Goal: Task Accomplishment & Management: Manage account settings

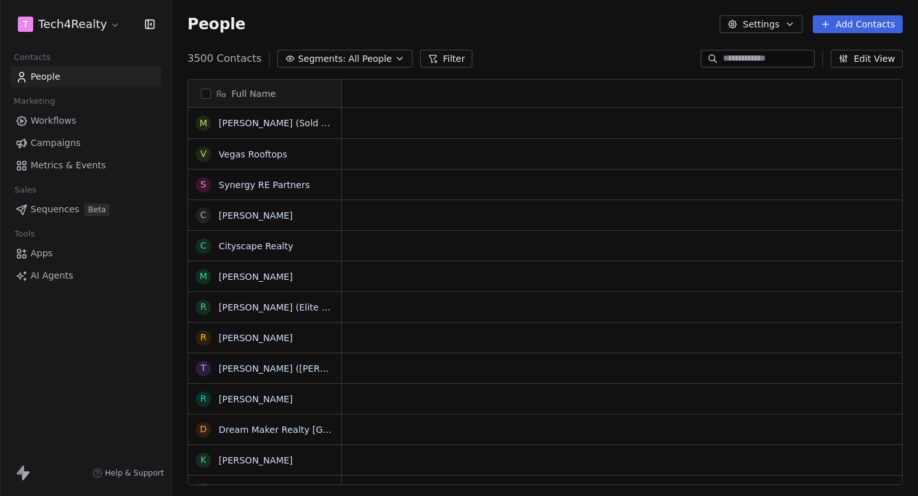
scroll to position [437, 746]
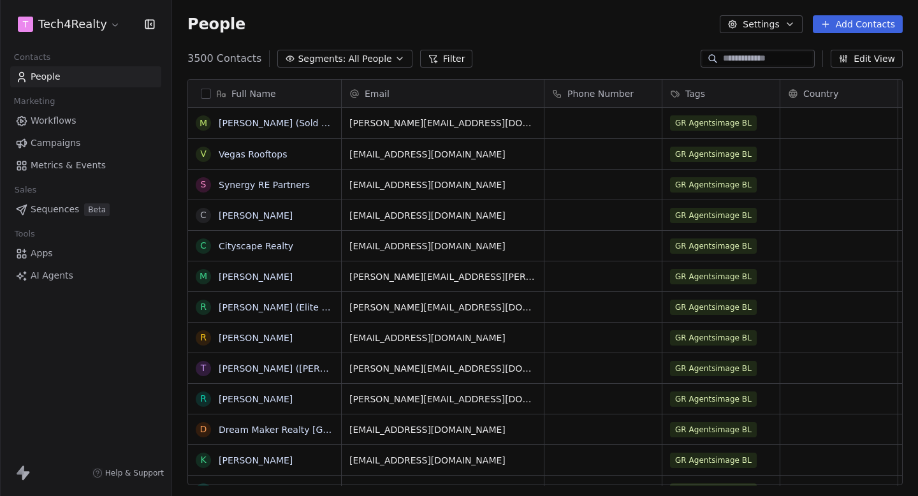
click at [98, 32] on html "T Tech4Realty Contacts People Marketing Workflows Campaigns Metrics & Events Sa…" at bounding box center [459, 248] width 918 height 496
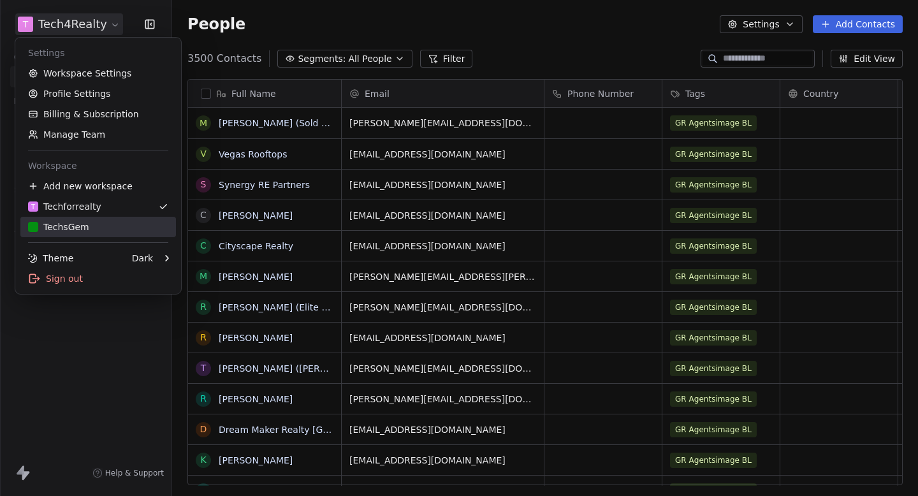
click at [80, 231] on div "TechsGem" at bounding box center [58, 227] width 61 height 13
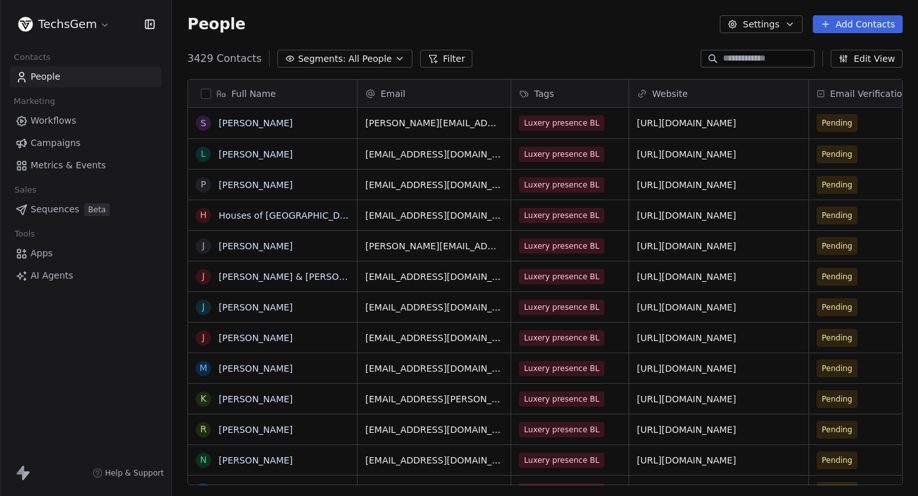
scroll to position [437, 746]
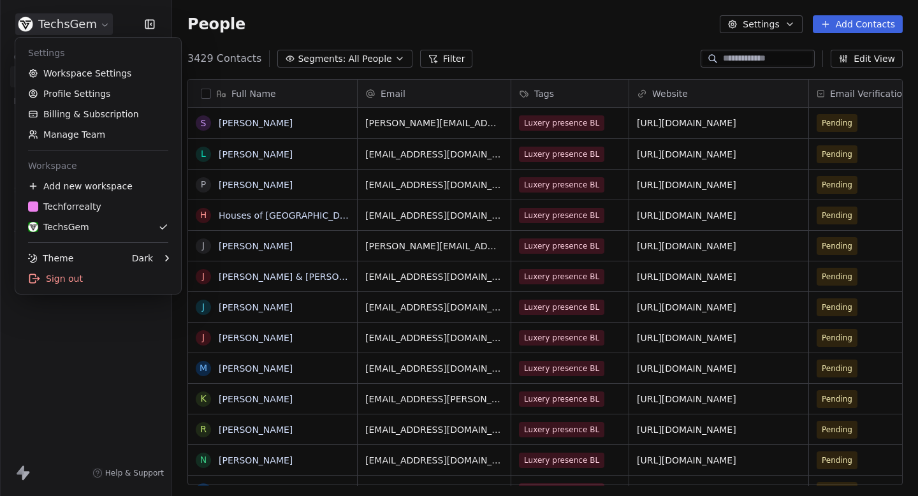
click at [78, 25] on html "TechsGem Contacts People Marketing Workflows Campaigns Metrics & Events Sales S…" at bounding box center [459, 248] width 918 height 496
click at [59, 202] on div "T Techforrealty" at bounding box center [64, 206] width 73 height 13
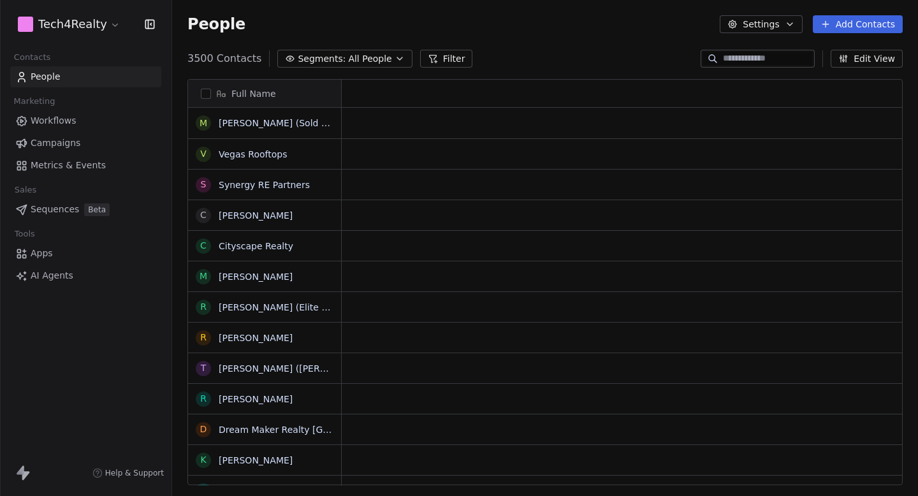
scroll to position [1, 1]
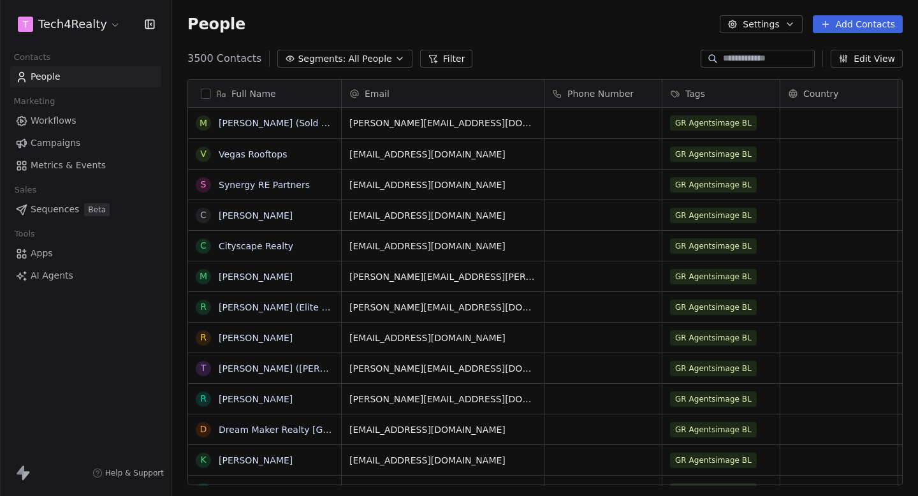
click at [74, 19] on html "T Tech4Realty Contacts People Marketing Workflows Campaigns Metrics & Events Sa…" at bounding box center [459, 248] width 918 height 496
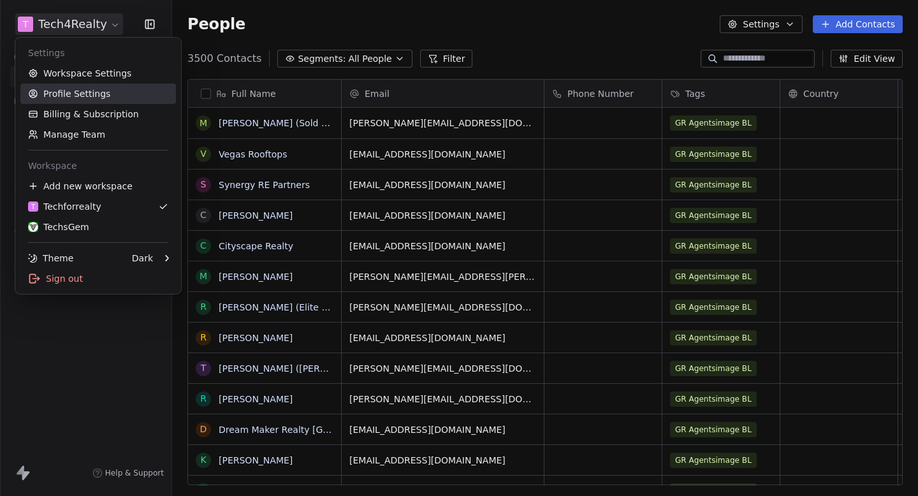
click at [81, 69] on link "Workspace Settings" at bounding box center [97, 73] width 155 height 20
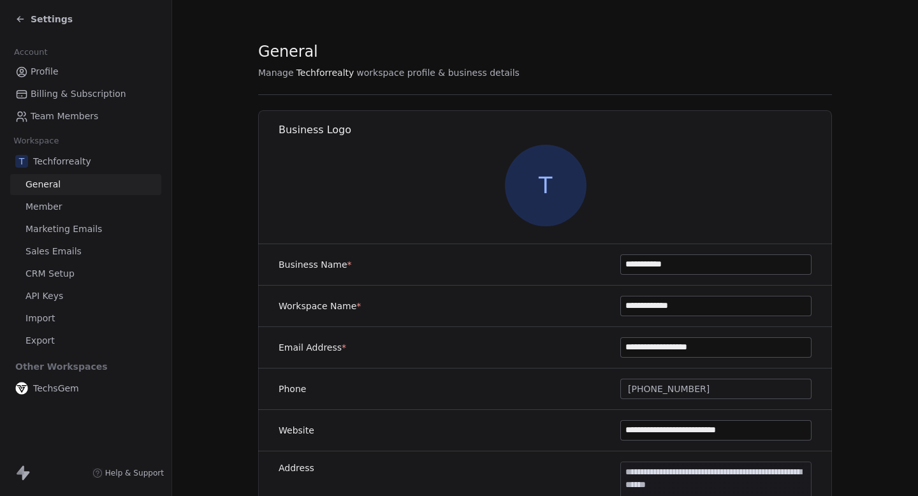
click at [75, 226] on span "Marketing Emails" at bounding box center [63, 228] width 76 height 13
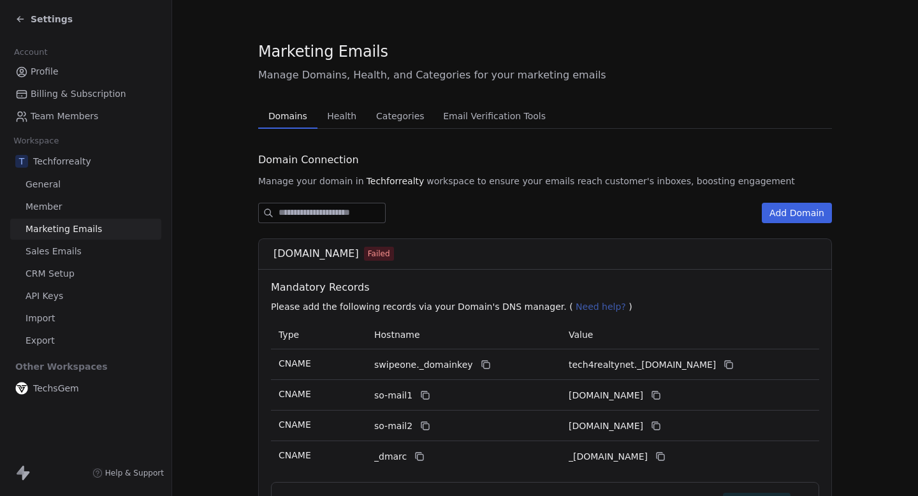
click at [341, 119] on span "Health" at bounding box center [342, 116] width 40 height 18
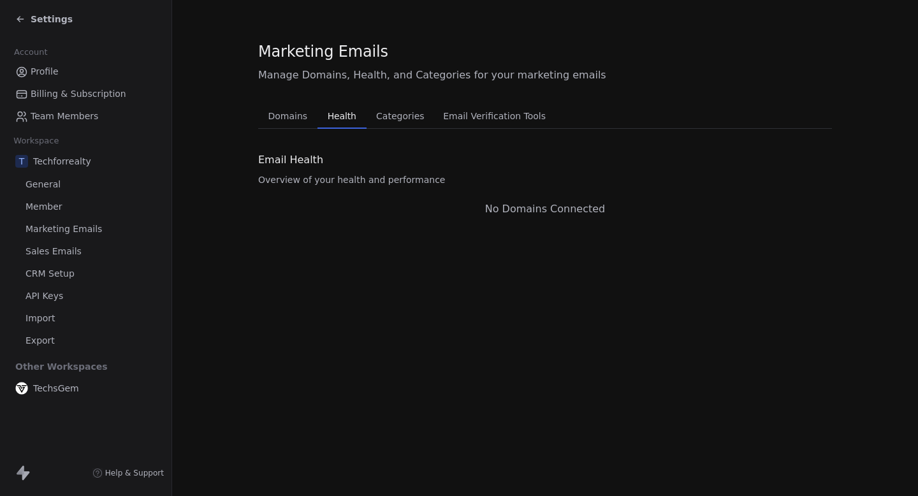
click at [292, 126] on button "Domains Domains" at bounding box center [287, 115] width 59 height 25
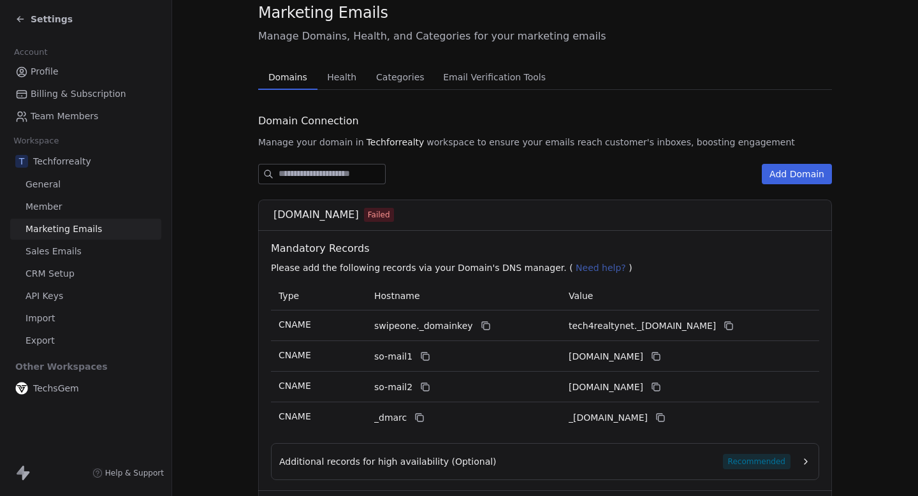
scroll to position [30, 0]
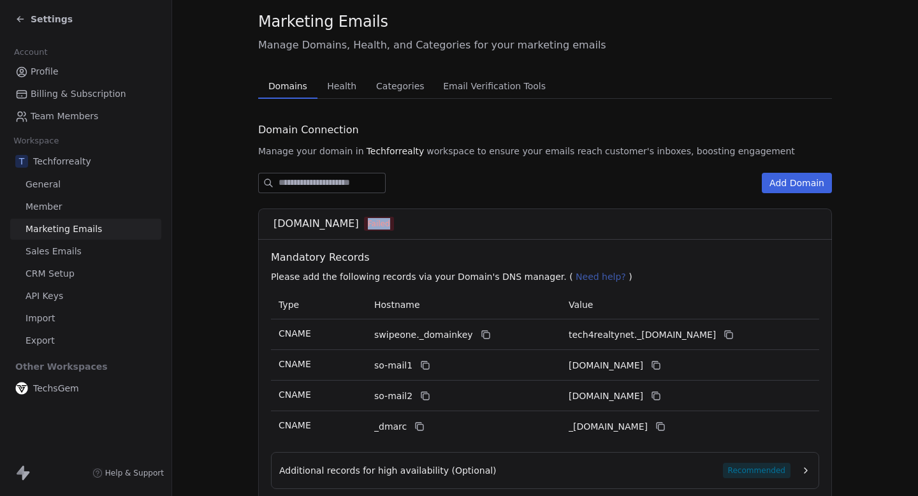
drag, startPoint x: 355, startPoint y: 224, endPoint x: 403, endPoint y: 224, distance: 47.8
click at [403, 224] on div "tech4realty.net Failed" at bounding box center [548, 223] width 551 height 15
click at [404, 224] on div "tech4realty.net Failed" at bounding box center [548, 223] width 551 height 15
drag, startPoint x: 272, startPoint y: 221, endPoint x: 343, endPoint y: 221, distance: 71.4
click at [343, 221] on div "tech4realty.net Failed" at bounding box center [545, 223] width 574 height 31
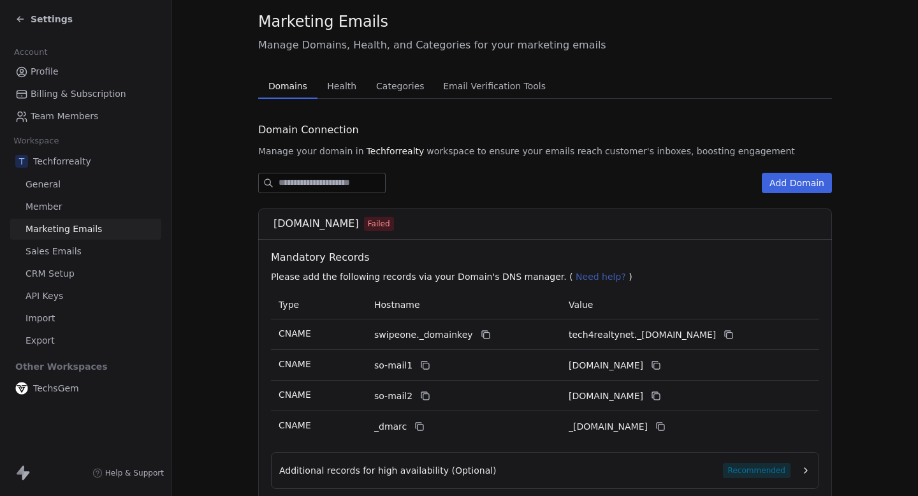
copy span "[DOMAIN_NAME]"
click at [24, 8] on div "Settings" at bounding box center [85, 19] width 171 height 38
click at [17, 22] on icon at bounding box center [20, 19] width 10 height 10
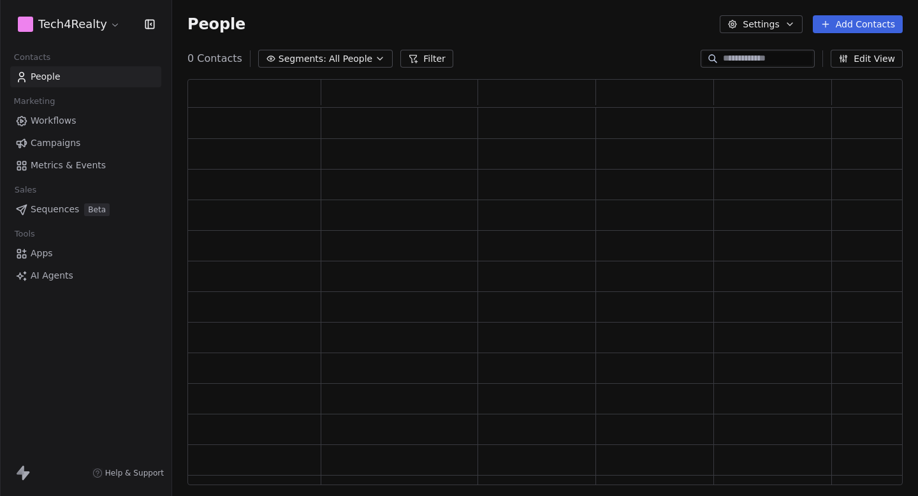
scroll to position [406, 715]
click at [79, 145] on link "Campaigns" at bounding box center [85, 143] width 151 height 21
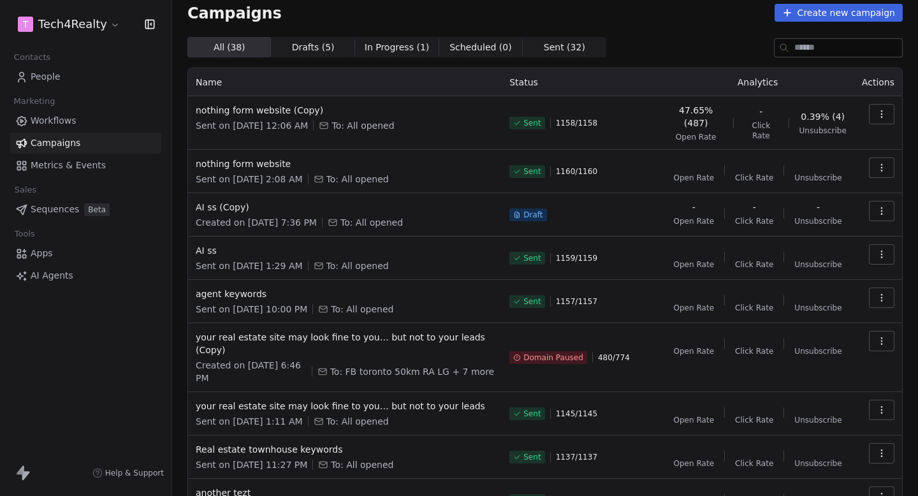
scroll to position [14, 0]
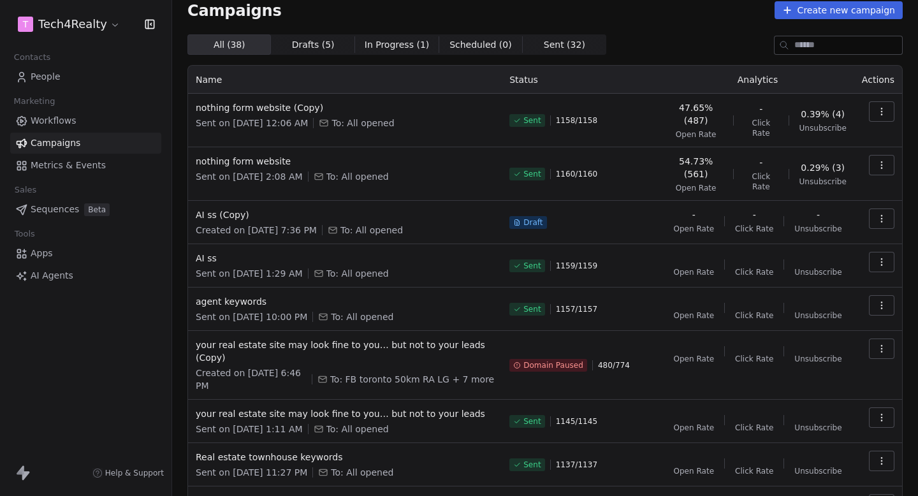
drag, startPoint x: 596, startPoint y: 345, endPoint x: 644, endPoint y: 345, distance: 47.2
click at [643, 345] on div "Domain Paused 480 / 774" at bounding box center [581, 365] width 144 height 54
click at [644, 345] on div "Domain Paused 480 / 774" at bounding box center [581, 365] width 144 height 54
drag, startPoint x: 595, startPoint y: 357, endPoint x: 627, endPoint y: 357, distance: 32.5
click at [626, 357] on div "Domain Paused 480 / 774" at bounding box center [581, 365] width 144 height 54
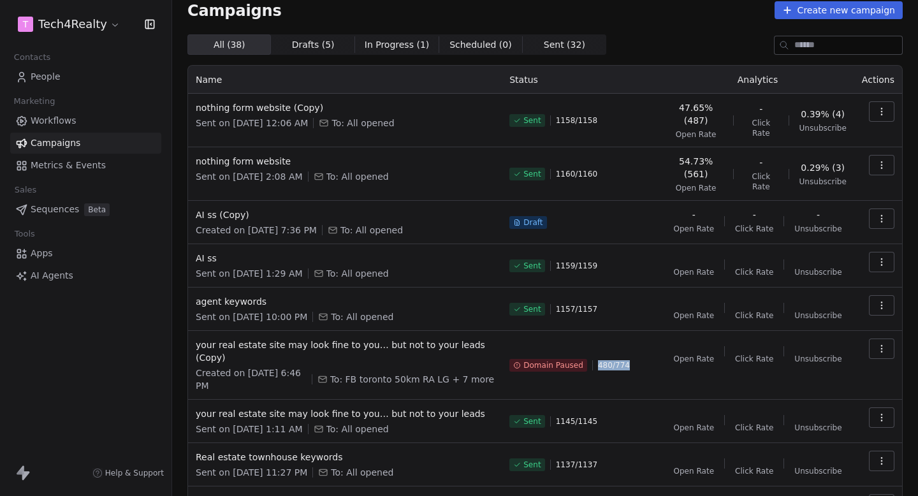
click at [627, 357] on div "Domain Paused 480 / 774" at bounding box center [581, 365] width 144 height 54
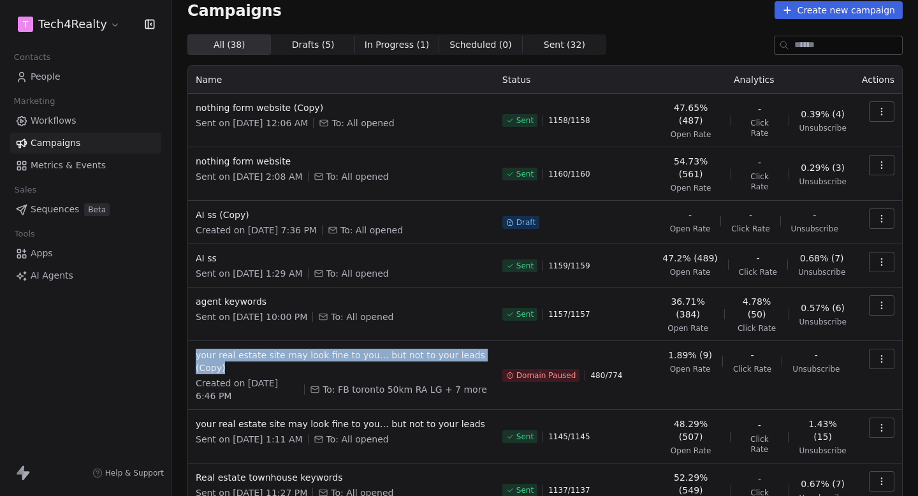
drag, startPoint x: 237, startPoint y: 352, endPoint x: 191, endPoint y: 335, distance: 49.4
click at [191, 341] on td "your real estate site may look fine to you… but not to your leads (Copy) Create…" at bounding box center [341, 375] width 307 height 69
copy span "your real estate site may look fine to you… but not to your leads (Copy)"
click at [883, 354] on icon "button" at bounding box center [881, 359] width 10 height 10
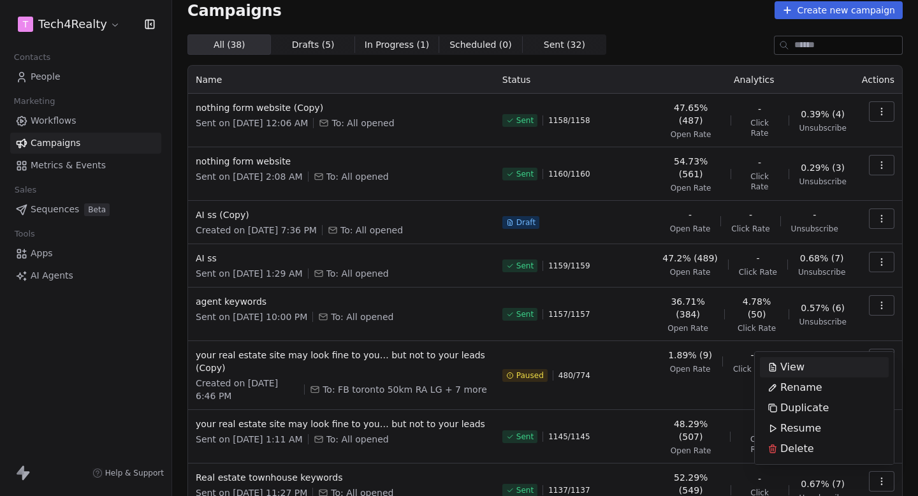
click at [904, 314] on html "T Tech4Realty Contacts People Marketing Workflows Campaigns Metrics & Events Sa…" at bounding box center [459, 248] width 918 height 496
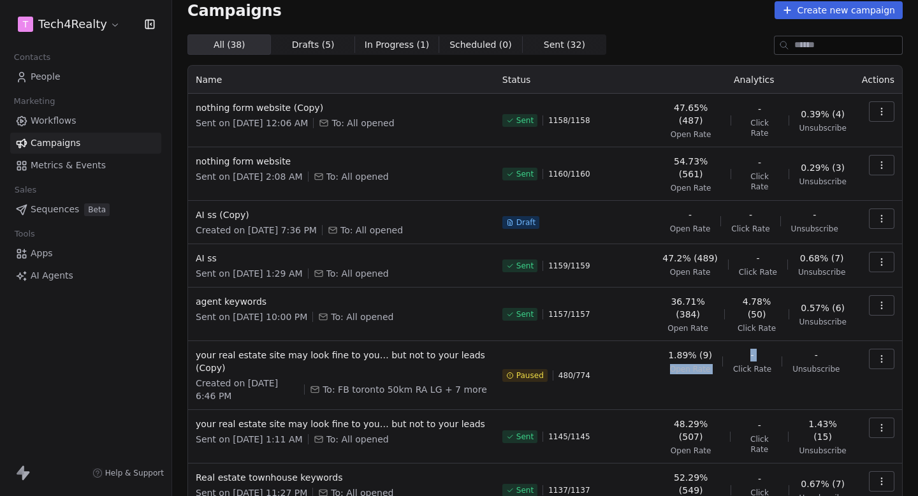
drag, startPoint x: 668, startPoint y: 349, endPoint x: 738, endPoint y: 349, distance: 70.1
click at [737, 349] on div "1.89% (9) Open Rate - Click Rate - Unsubscribe" at bounding box center [754, 361] width 185 height 25
click at [738, 364] on span "Click Rate" at bounding box center [752, 369] width 38 height 10
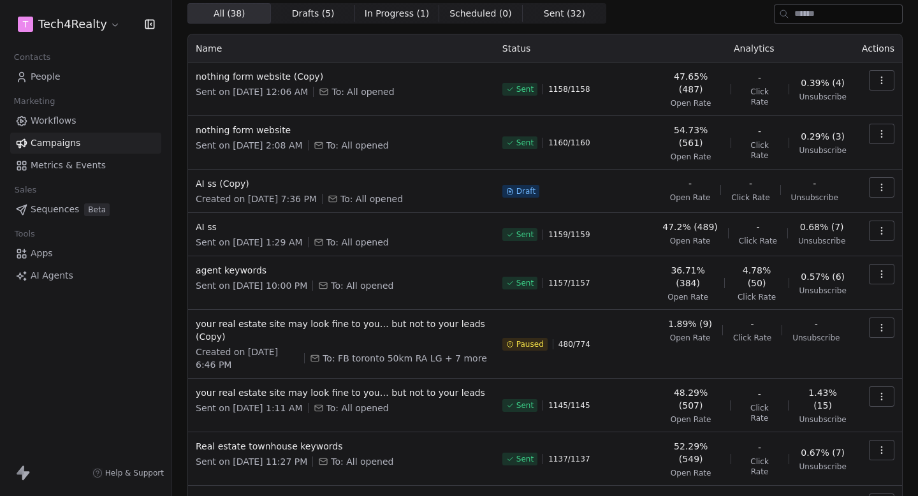
scroll to position [45, 0]
drag, startPoint x: 670, startPoint y: 317, endPoint x: 830, endPoint y: 317, distance: 160.0
click at [830, 318] on div "1.89% (9) Open Rate - Click Rate - Unsubscribe" at bounding box center [754, 330] width 185 height 25
click at [830, 333] on span "Unsubscribe" at bounding box center [815, 338] width 47 height 10
drag, startPoint x: 853, startPoint y: 328, endPoint x: 670, endPoint y: 306, distance: 183.5
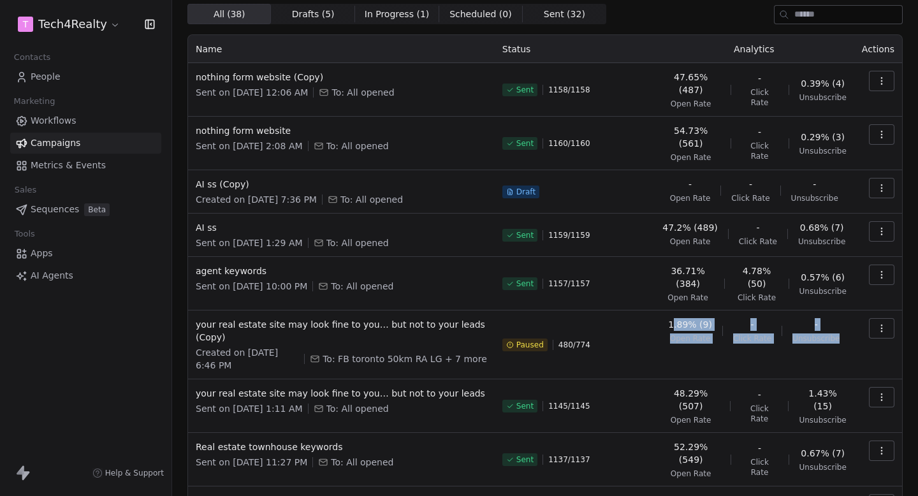
click at [670, 310] on td "1.89% (9) Open Rate - Click Rate - Unsubscribe" at bounding box center [754, 344] width 200 height 69
click at [668, 318] on div "1.89% (9) Open Rate - Click Rate - Unsubscribe" at bounding box center [754, 330] width 185 height 25
click at [45, 33] on html "T Tech4Realty Contacts People Marketing Workflows Campaigns Metrics & Events Sa…" at bounding box center [459, 248] width 918 height 496
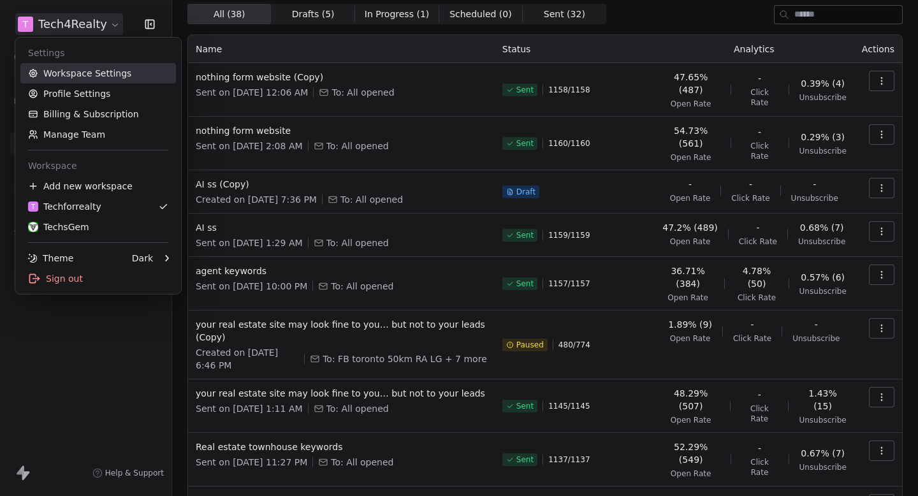
click at [88, 64] on link "Workspace Settings" at bounding box center [97, 73] width 155 height 20
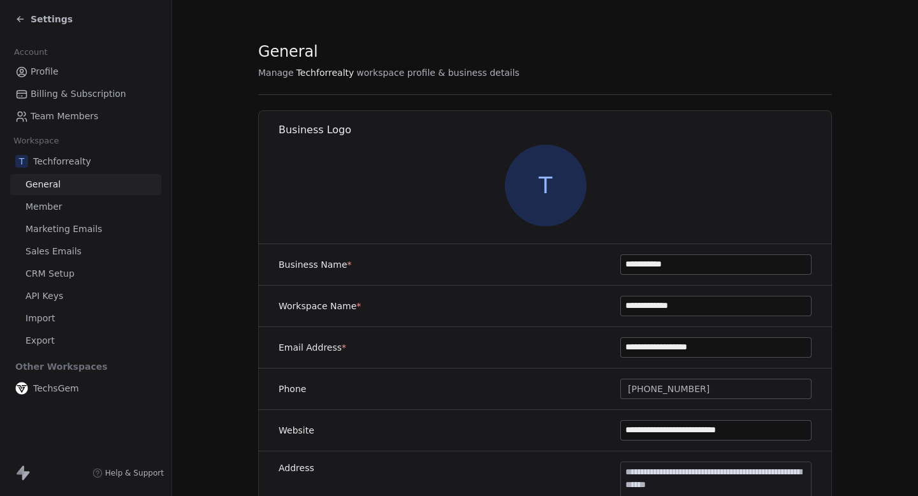
click at [64, 222] on link "Marketing Emails" at bounding box center [85, 229] width 151 height 21
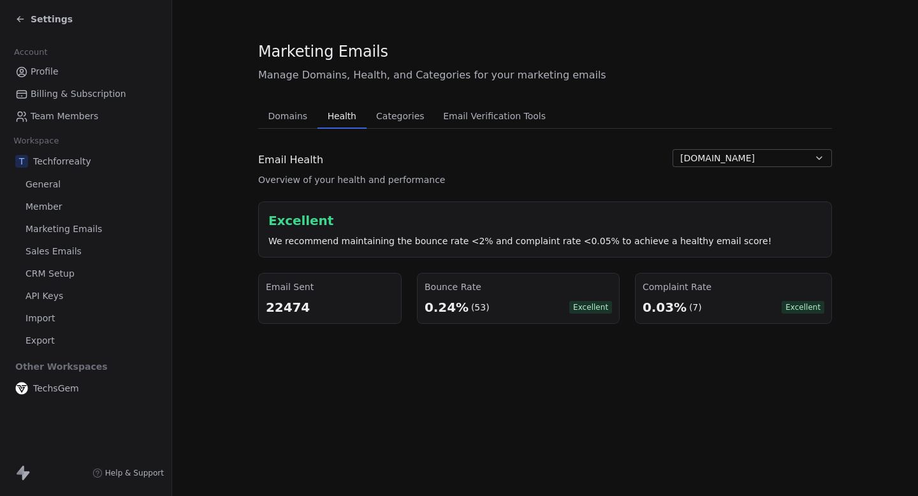
click at [338, 119] on span "Health" at bounding box center [341, 116] width 39 height 18
click at [33, 18] on span "Settings" at bounding box center [52, 19] width 42 height 13
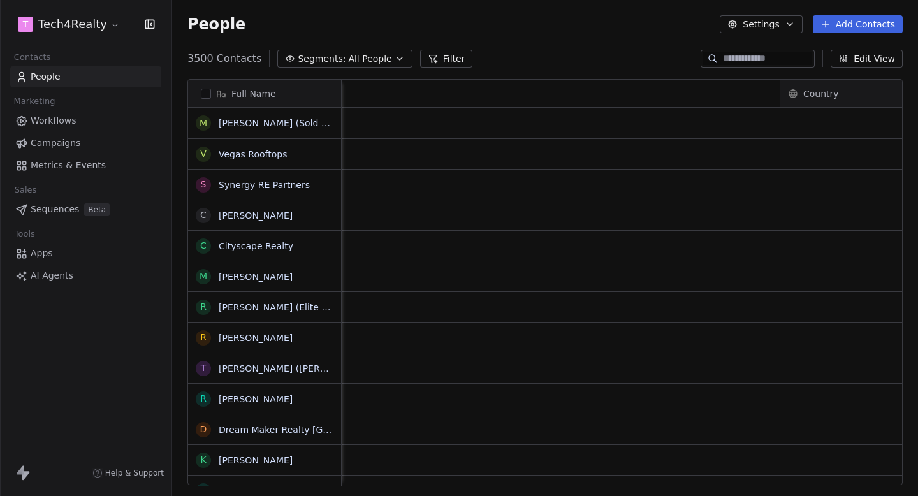
scroll to position [0, 948]
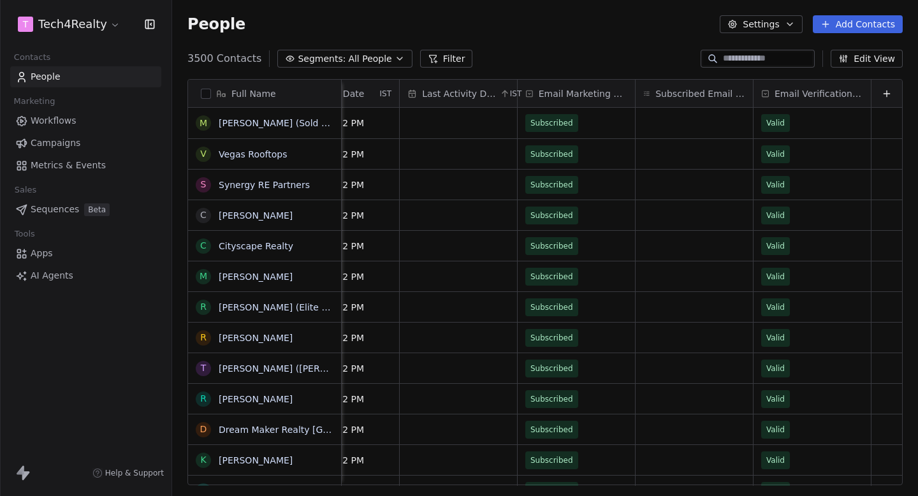
click at [80, 154] on div "Workflows Campaigns Metrics & Events" at bounding box center [85, 143] width 151 height 66
click at [96, 129] on link "Workflows" at bounding box center [85, 120] width 151 height 21
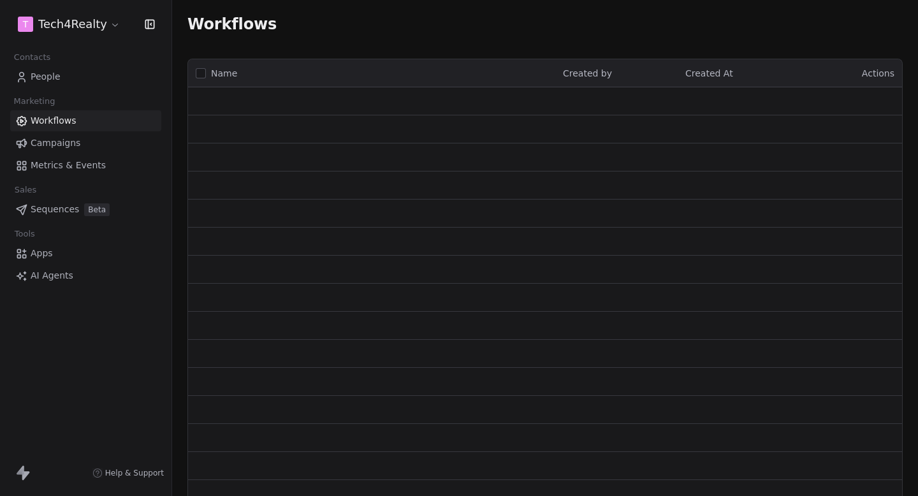
click at [78, 149] on link "Campaigns" at bounding box center [85, 143] width 151 height 21
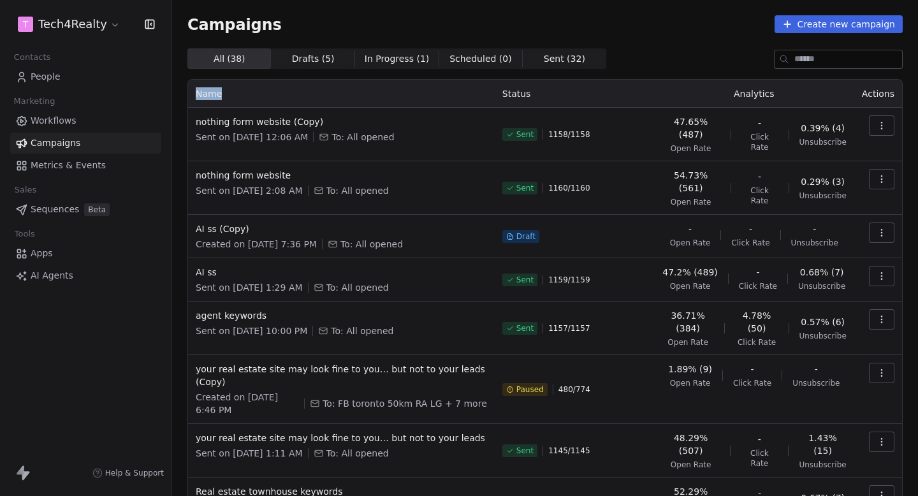
drag, startPoint x: 195, startPoint y: 90, endPoint x: 233, endPoint y: 90, distance: 38.2
click at [232, 90] on th "Name" at bounding box center [341, 94] width 307 height 28
click at [233, 90] on th "Name" at bounding box center [341, 94] width 307 height 28
